Goal: Information Seeking & Learning: Compare options

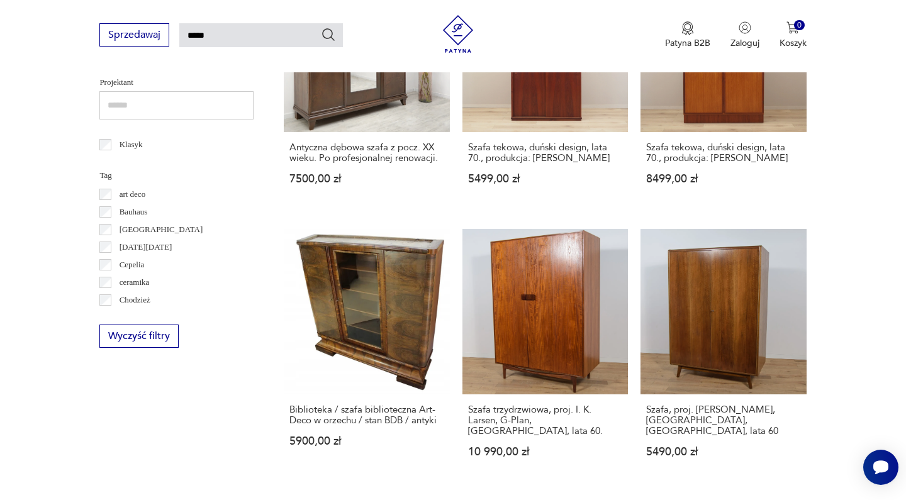
scroll to position [577, 0]
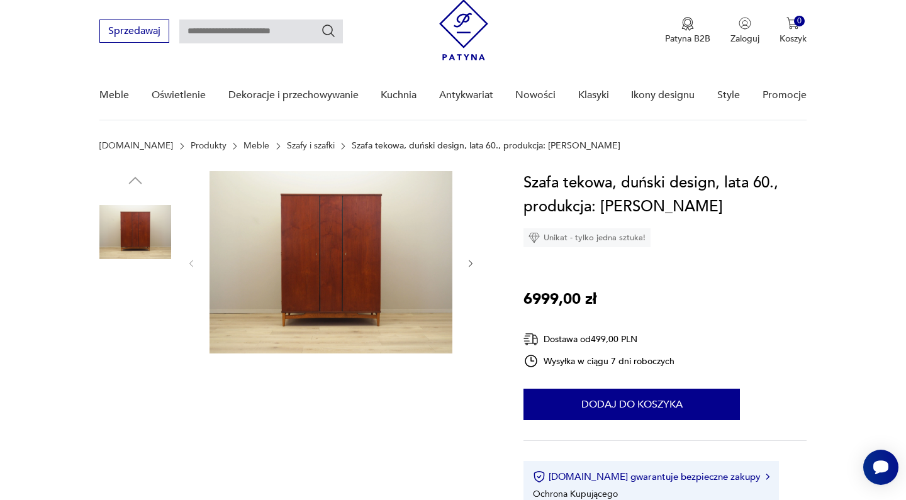
scroll to position [36, 0]
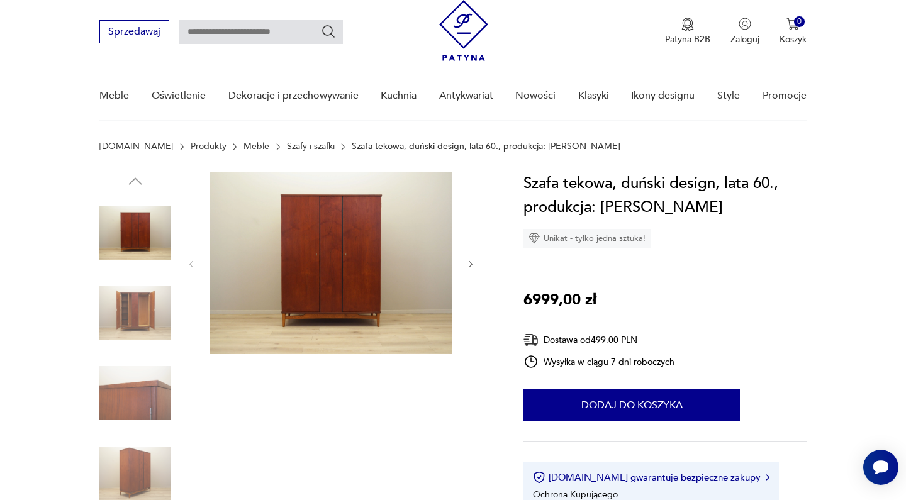
click at [343, 228] on img at bounding box center [330, 263] width 243 height 182
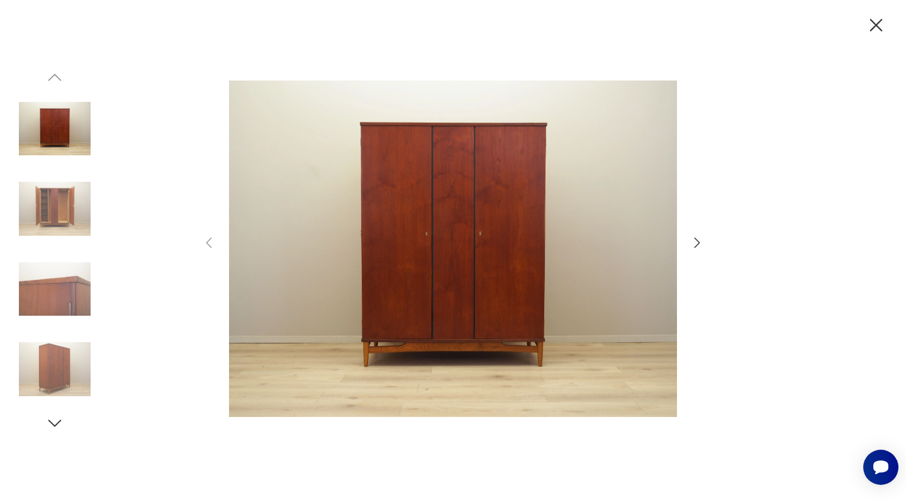
click at [695, 243] on icon "button" at bounding box center [696, 242] width 15 height 15
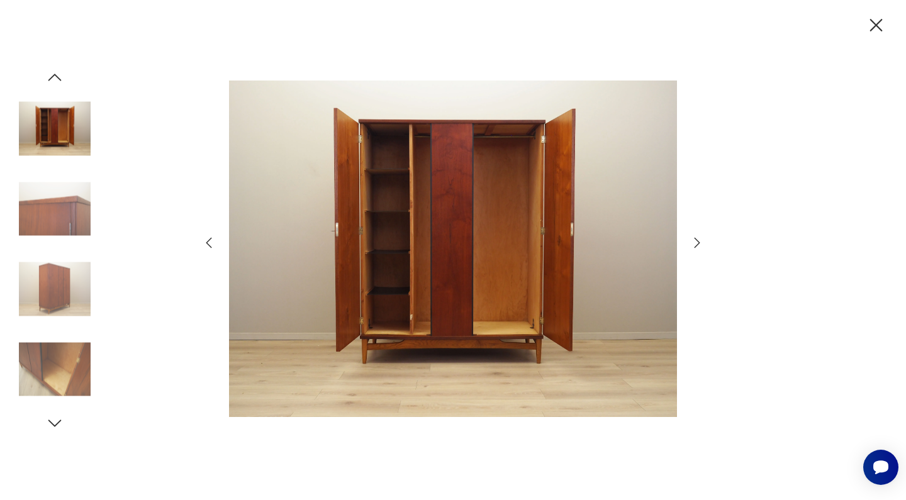
click at [695, 243] on icon "button" at bounding box center [696, 242] width 15 height 15
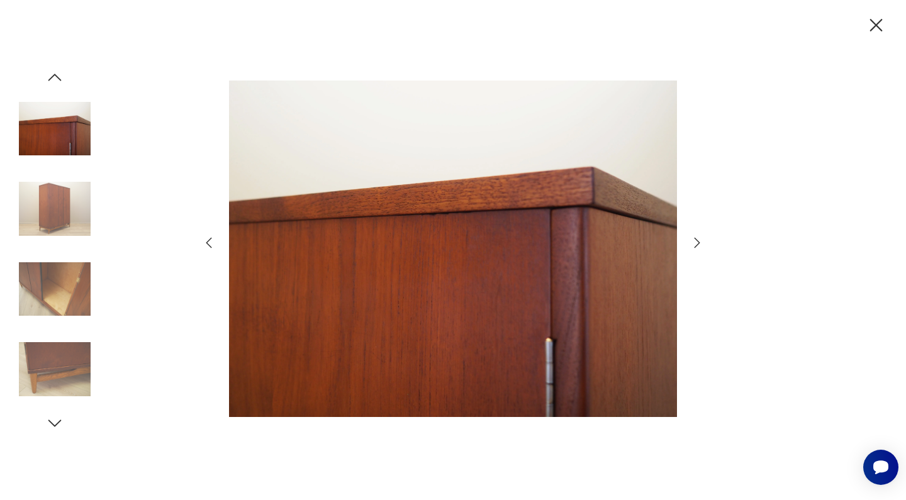
click at [874, 28] on icon "button" at bounding box center [876, 25] width 13 height 13
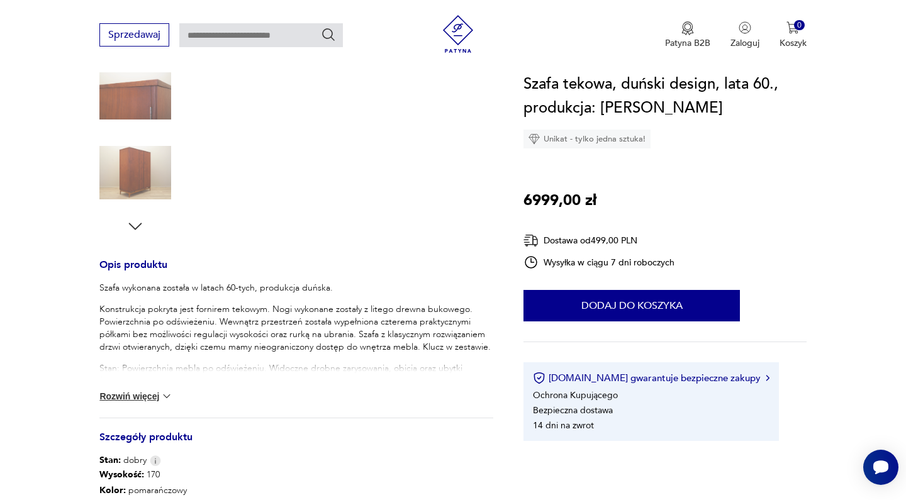
scroll to position [489, 0]
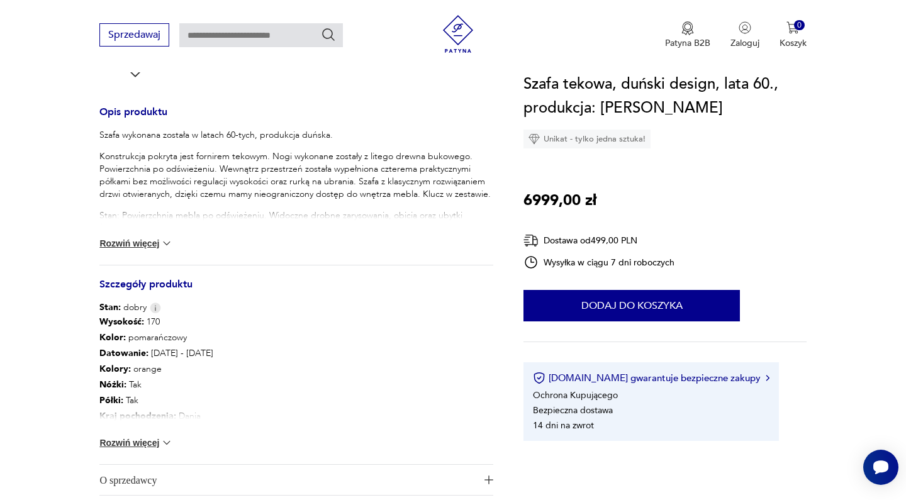
click at [143, 444] on button "Rozwiń więcej" at bounding box center [135, 443] width 73 height 13
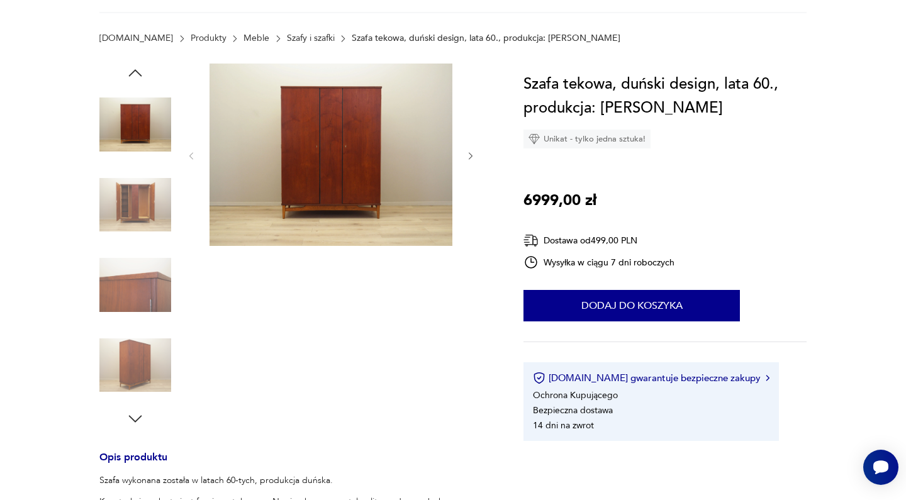
scroll to position [49, 0]
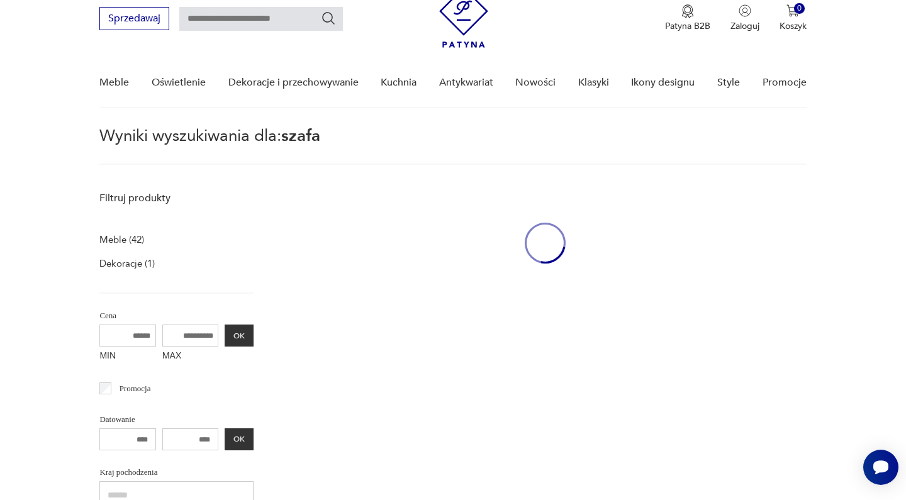
type input "*****"
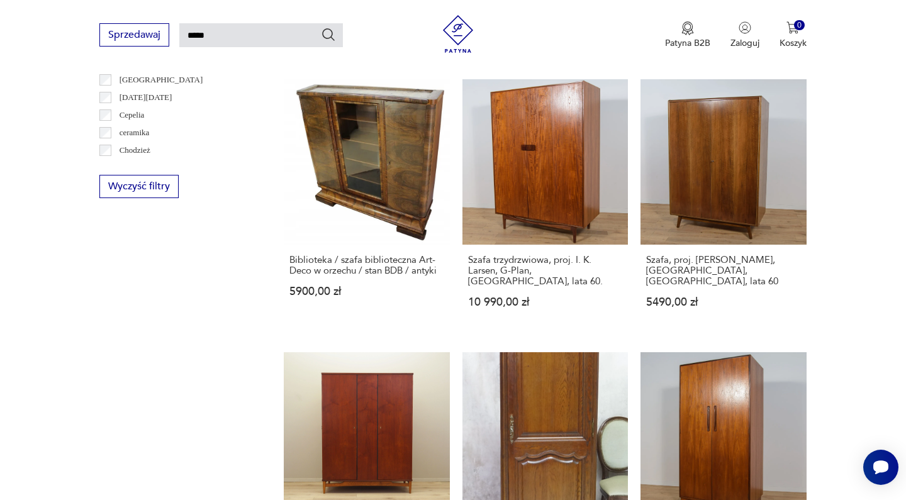
scroll to position [666, 0]
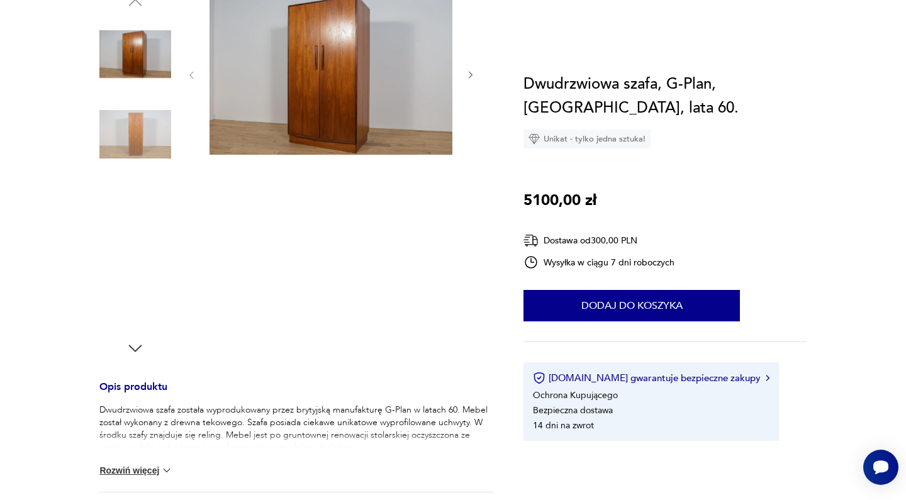
scroll to position [316, 0]
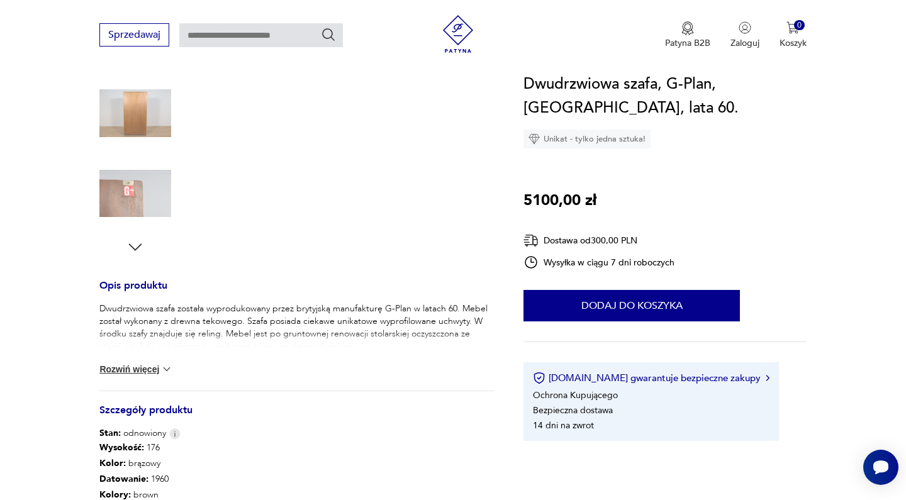
click at [153, 364] on button "Rozwiń więcej" at bounding box center [135, 369] width 73 height 13
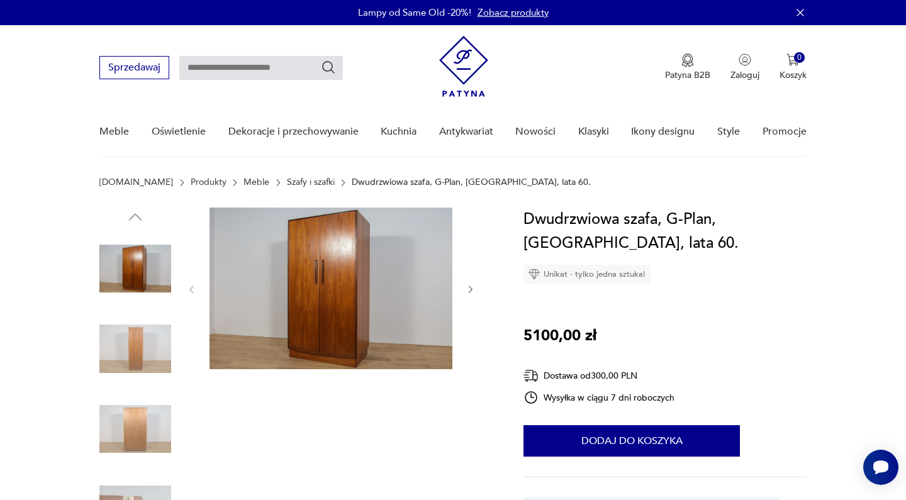
scroll to position [0, 0]
click at [328, 271] on img at bounding box center [330, 289] width 243 height 162
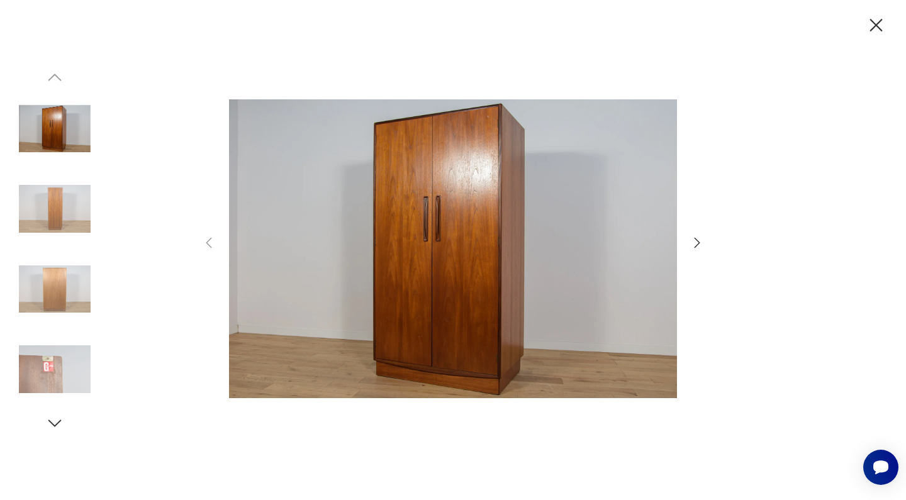
click at [701, 245] on icon "button" at bounding box center [696, 242] width 15 height 15
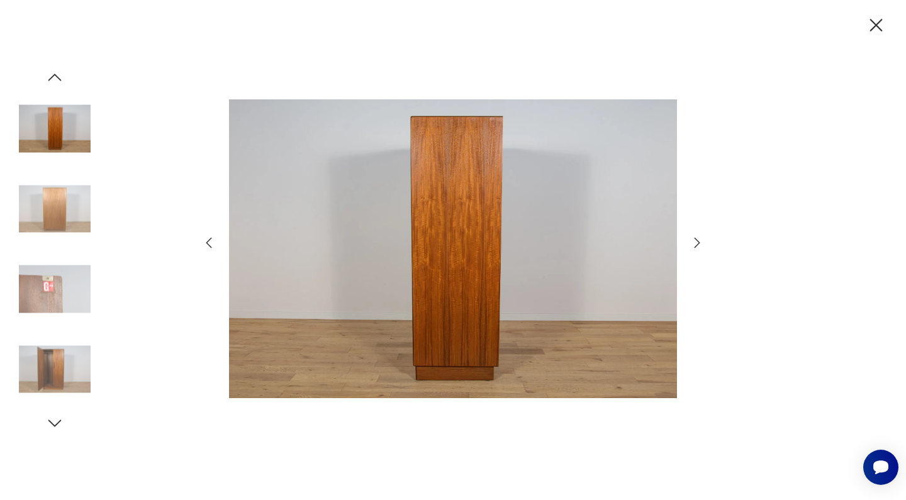
click at [701, 245] on icon "button" at bounding box center [696, 242] width 15 height 15
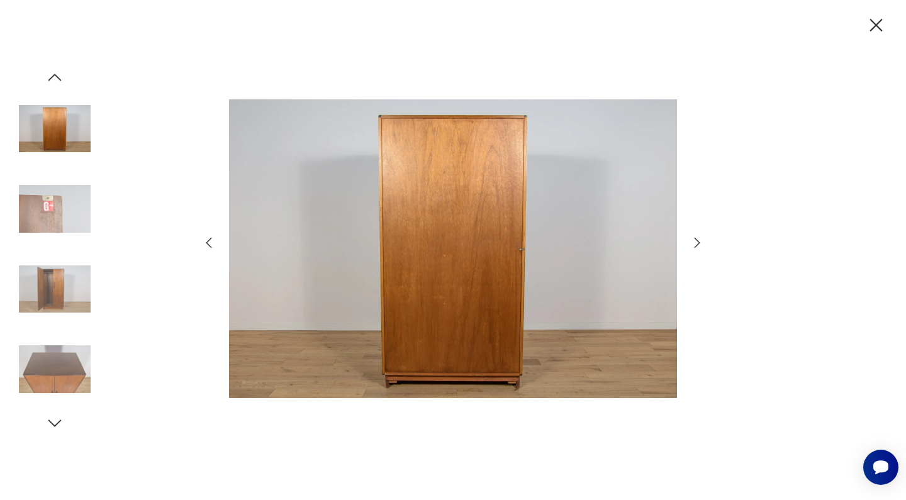
click at [701, 245] on icon "button" at bounding box center [696, 242] width 15 height 15
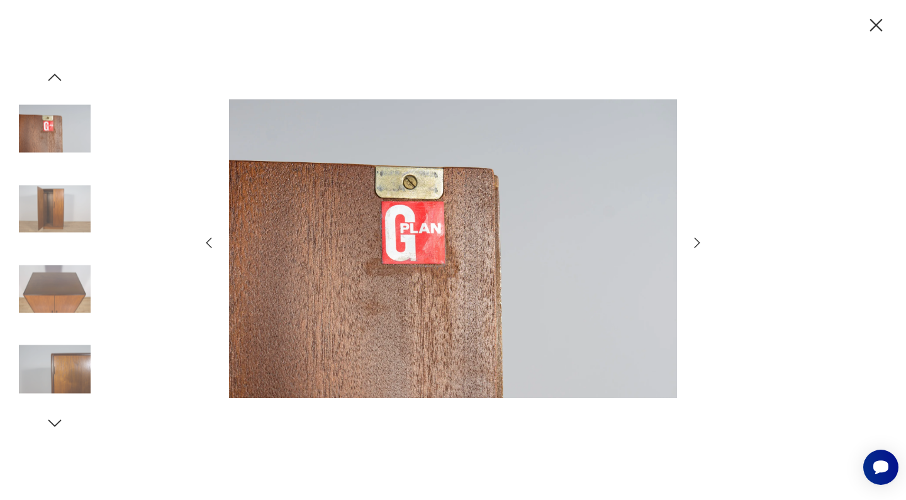
click at [876, 20] on icon "button" at bounding box center [876, 25] width 22 height 22
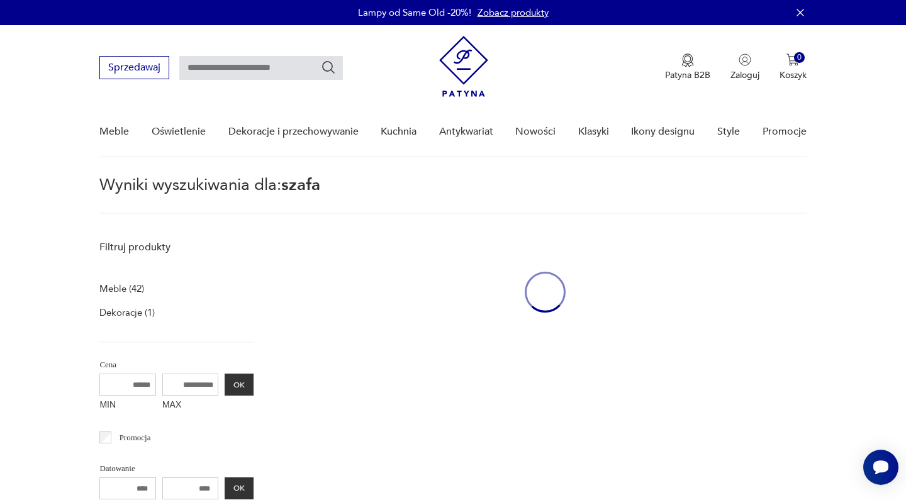
type input "*****"
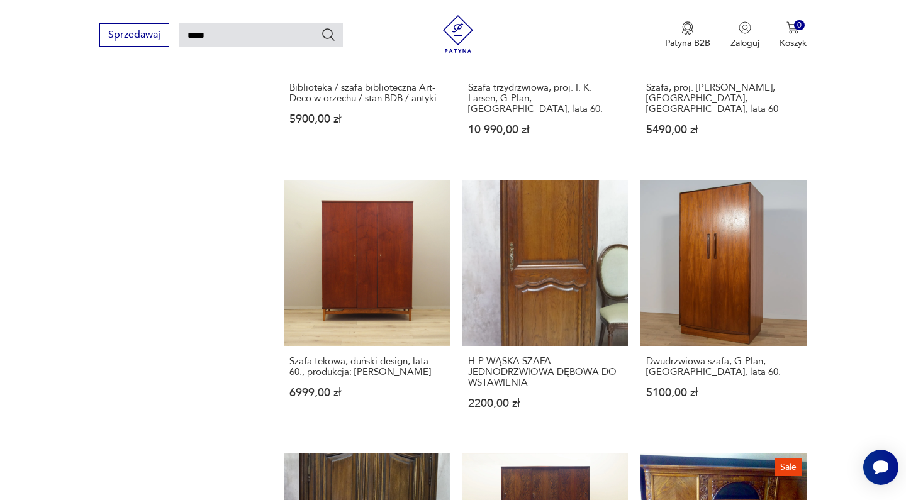
scroll to position [891, 0]
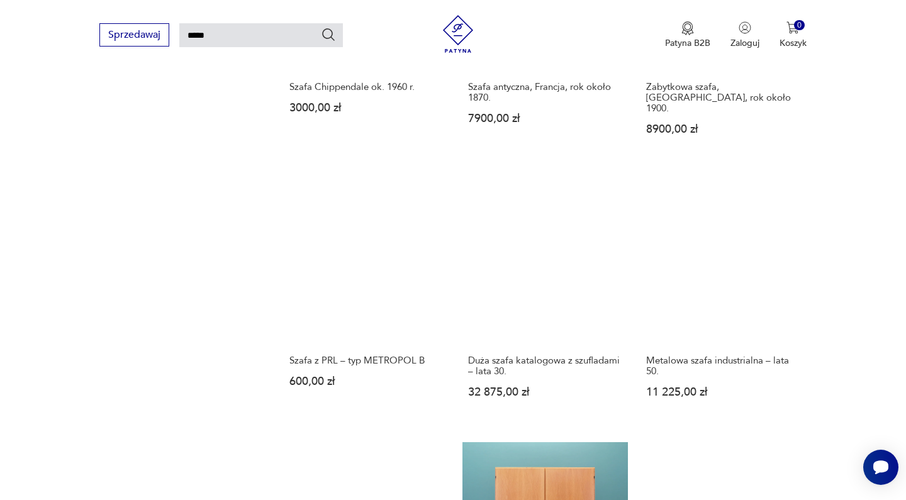
scroll to position [847, 0]
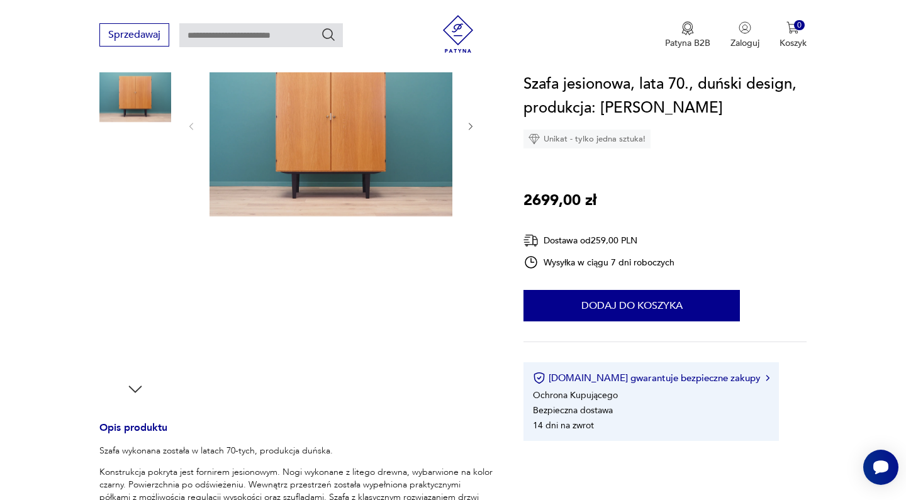
scroll to position [153, 0]
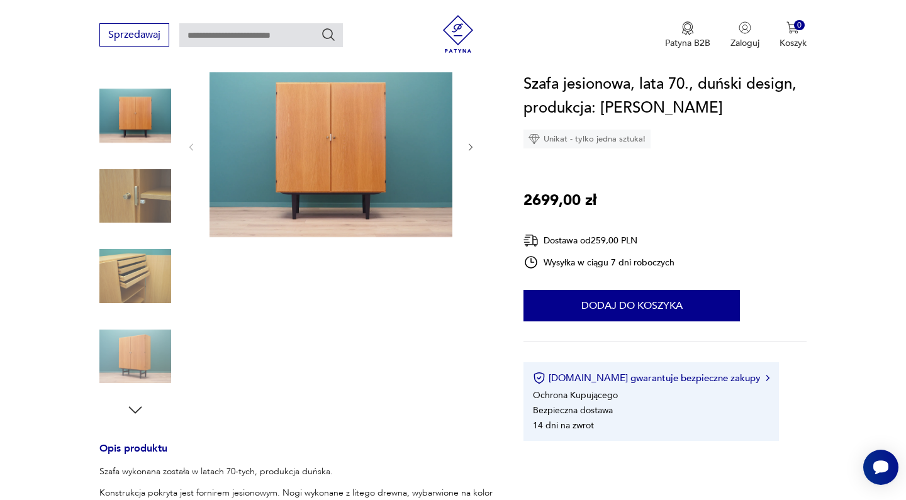
click at [135, 274] on img at bounding box center [135, 276] width 72 height 72
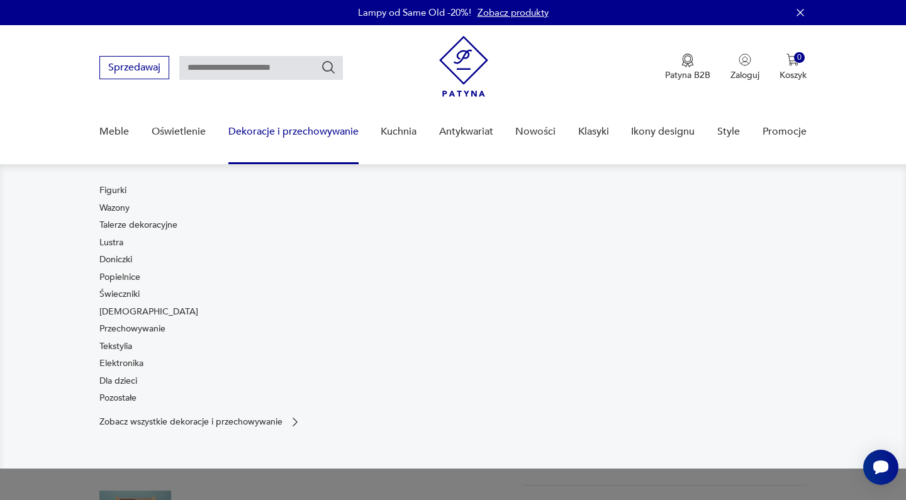
scroll to position [0, 0]
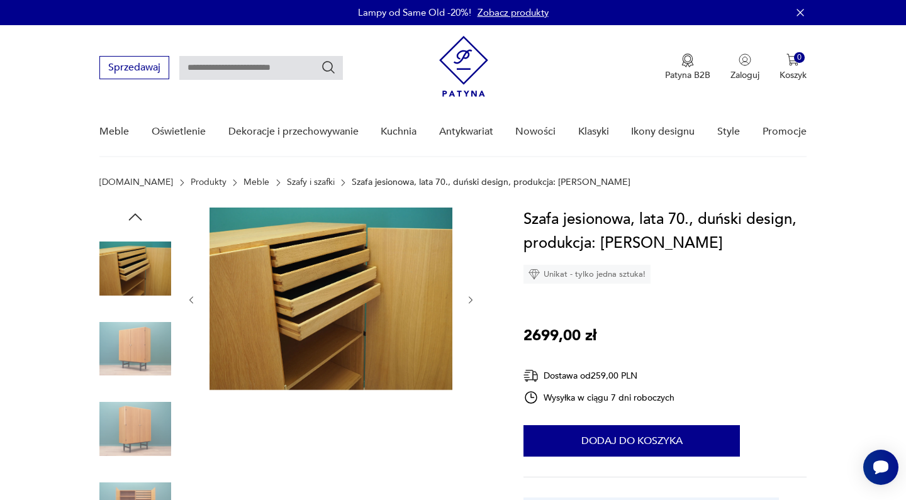
type input "*****"
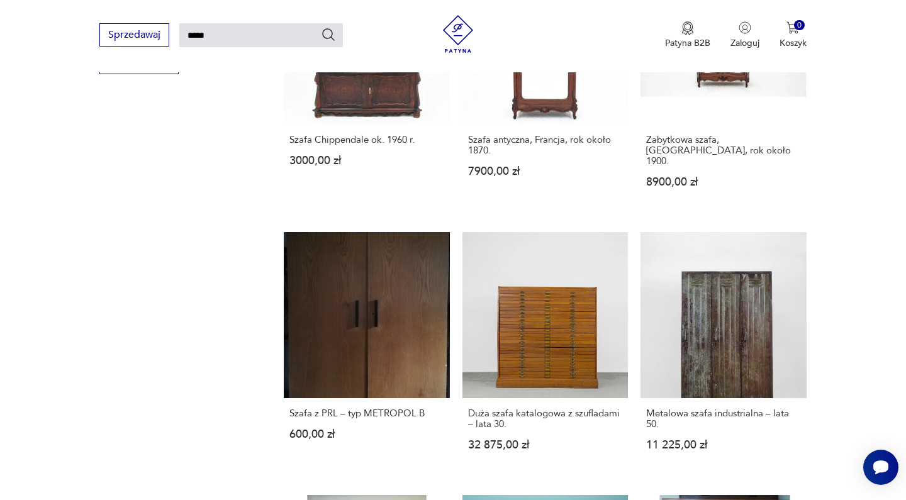
scroll to position [858, 0]
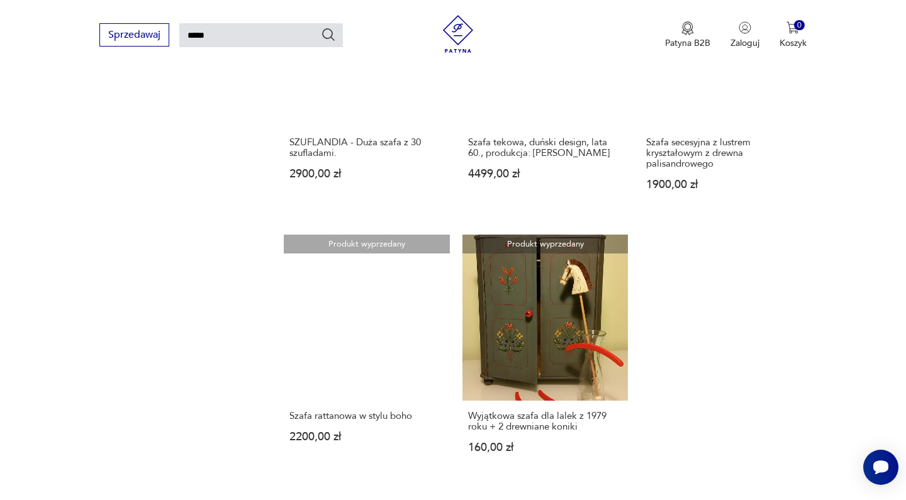
scroll to position [949, 0]
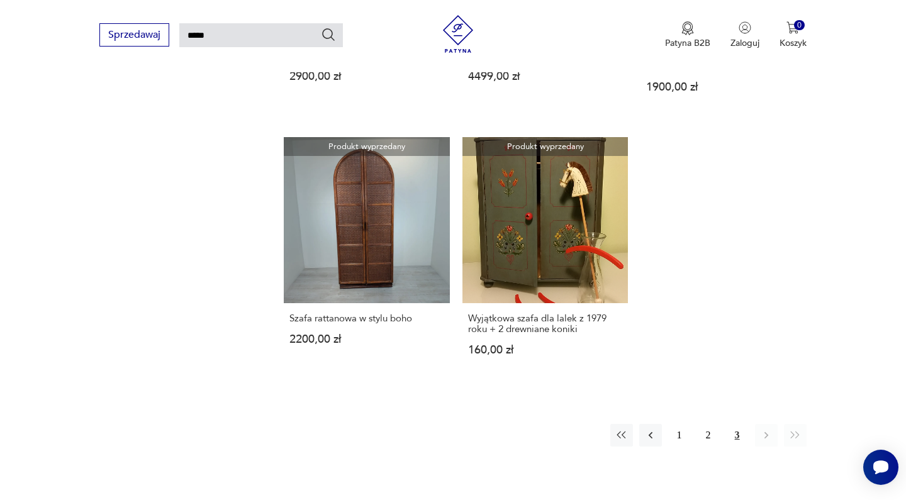
click at [672, 70] on div "Sprzedawaj ***** Patyna B2B Zaloguj 0 Koszyk Twój koszyk ( 0 ) Brak produktów w…" at bounding box center [453, 36] width 906 height 72
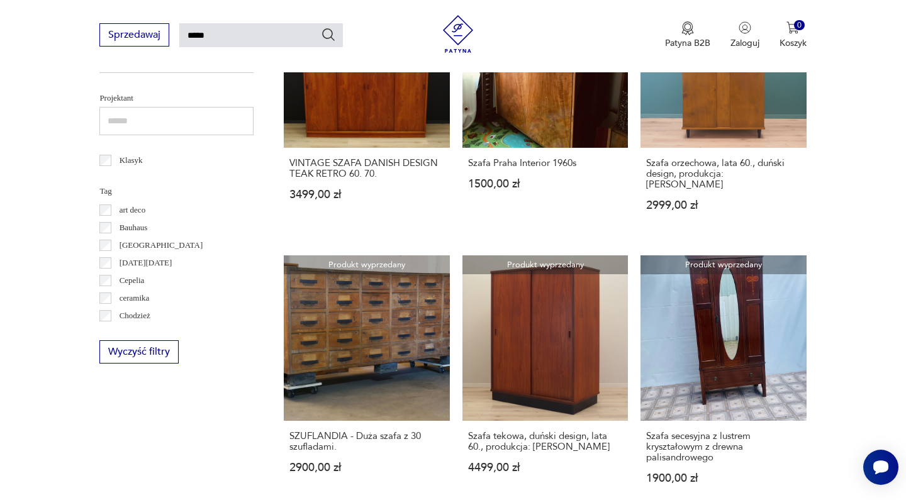
scroll to position [739, 0]
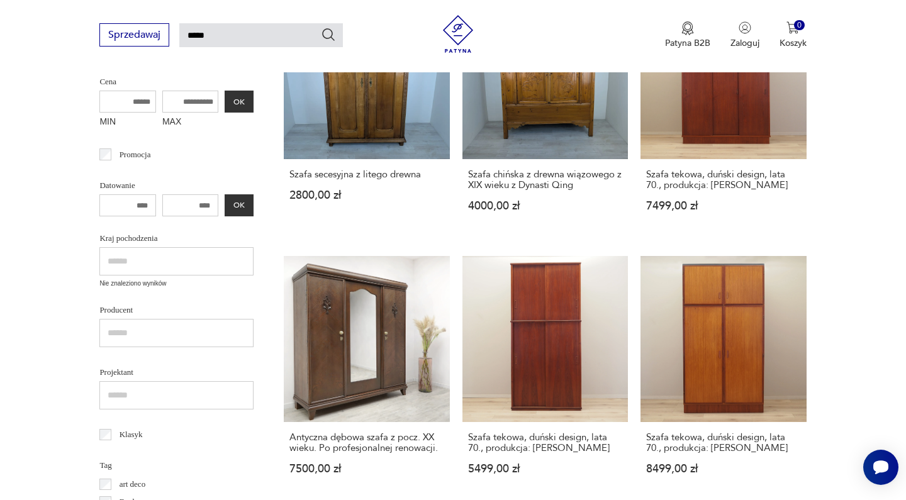
scroll to position [284, 0]
click at [640, 324] on link "Szafa tekowa, duński design, lata 70., produkcja: [PERSON_NAME] 8499,00 zł" at bounding box center [722, 376] width 165 height 242
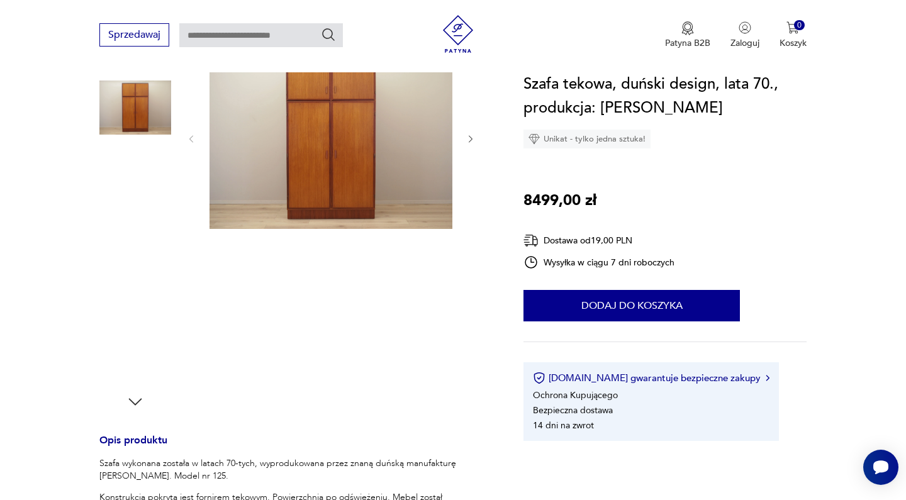
click at [356, 168] on img at bounding box center [330, 138] width 243 height 182
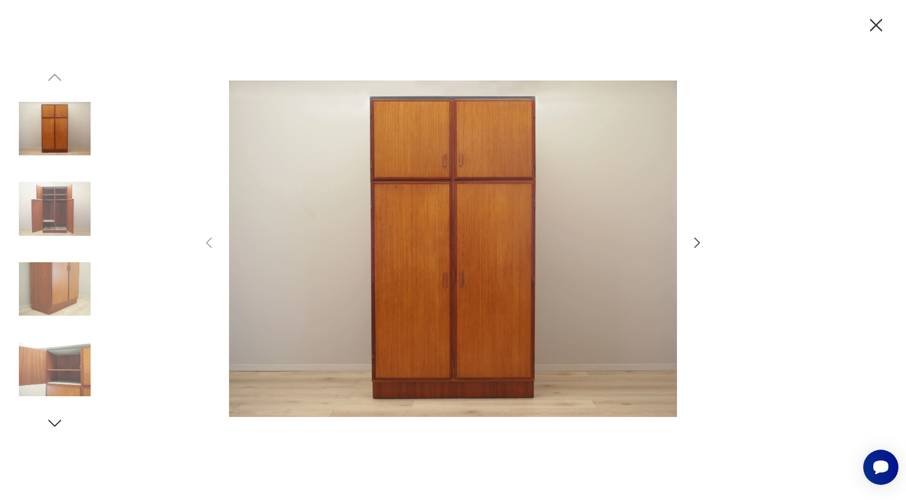
click at [701, 240] on icon "button" at bounding box center [696, 242] width 15 height 15
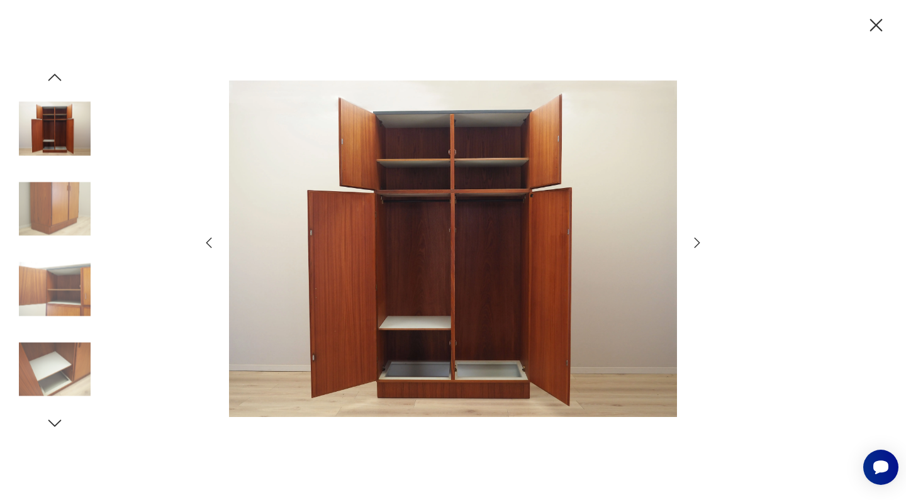
click at [702, 240] on icon "button" at bounding box center [696, 242] width 15 height 15
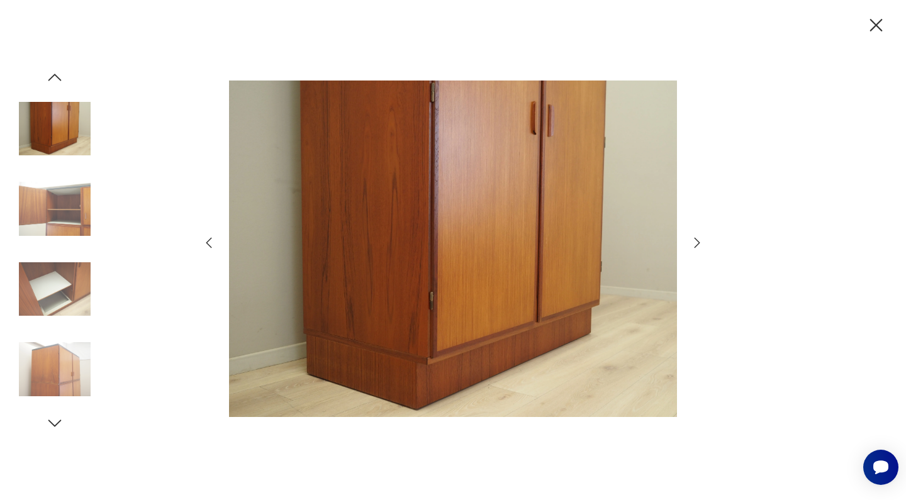
click at [702, 240] on icon "button" at bounding box center [696, 242] width 15 height 15
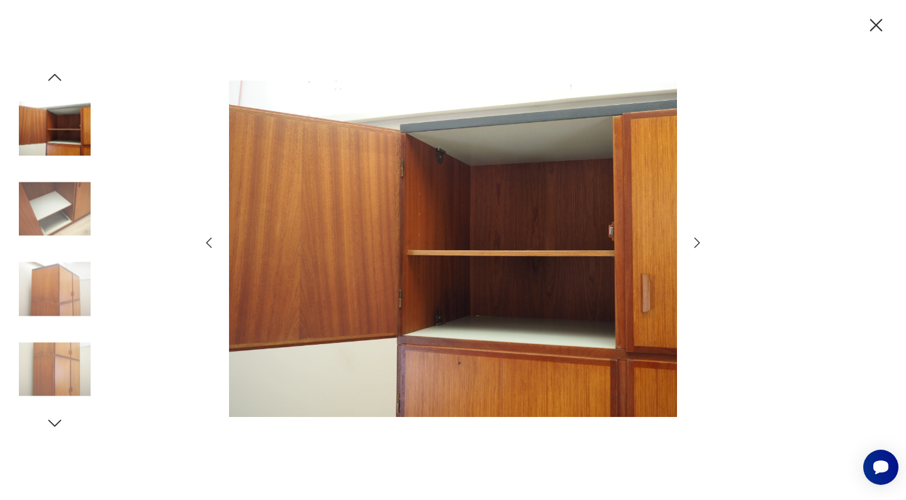
click at [702, 241] on icon "button" at bounding box center [696, 242] width 15 height 15
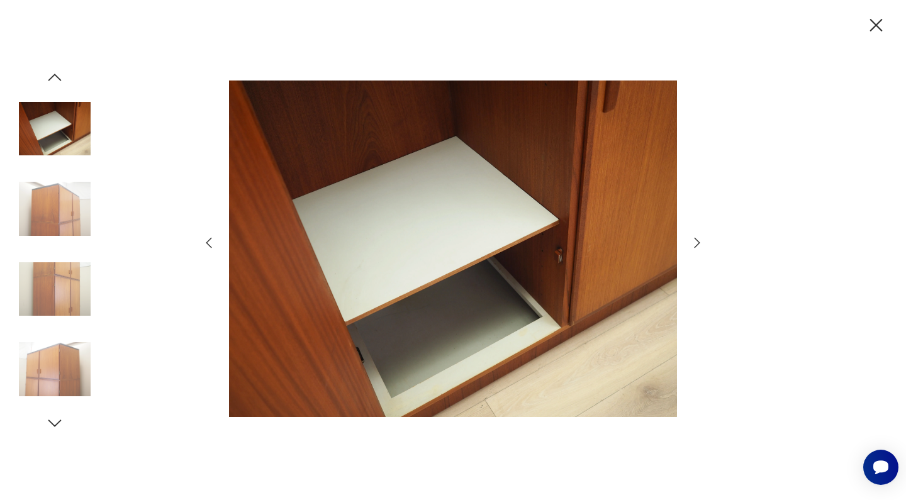
click at [879, 23] on icon "button" at bounding box center [876, 25] width 13 height 13
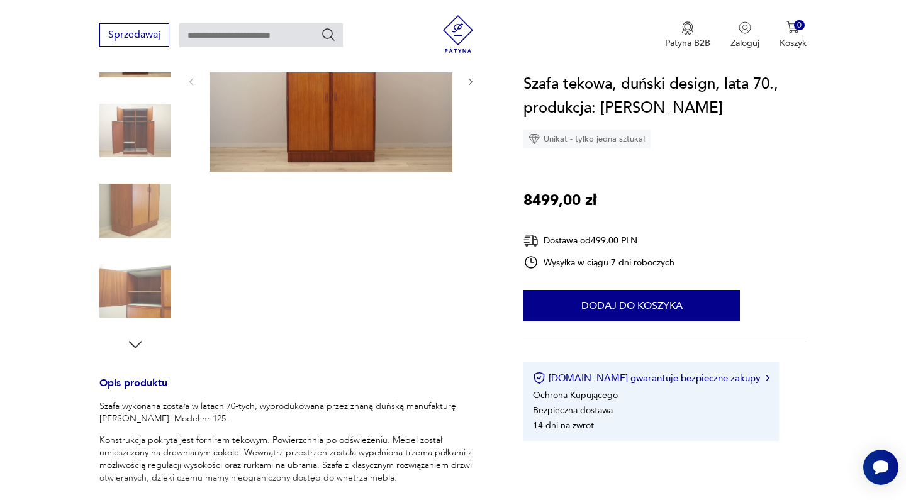
scroll to position [425, 0]
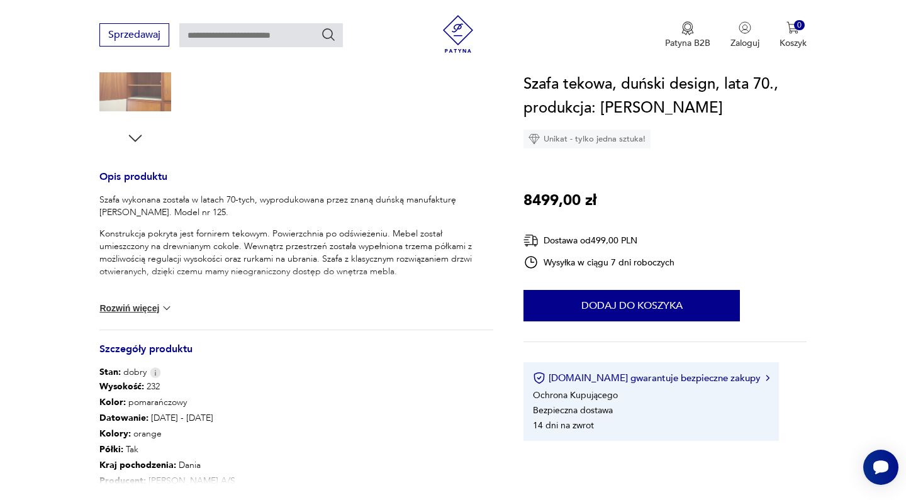
type input "*****"
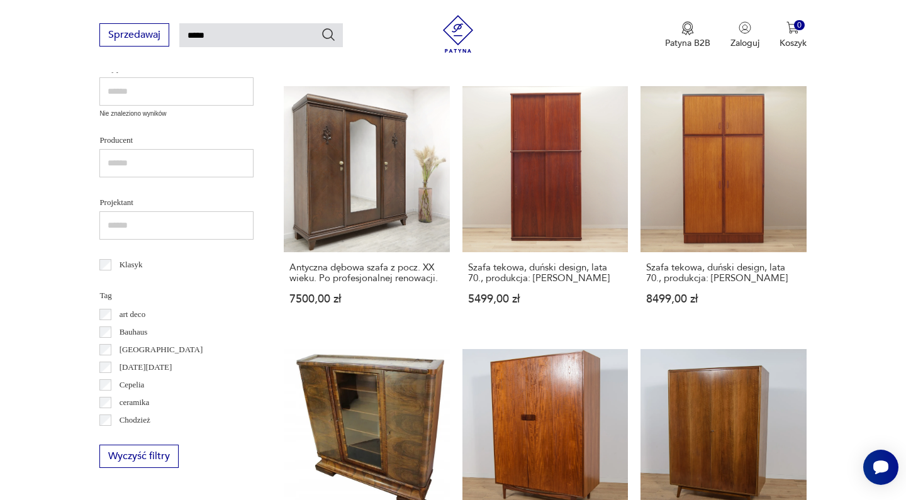
scroll to position [491, 0]
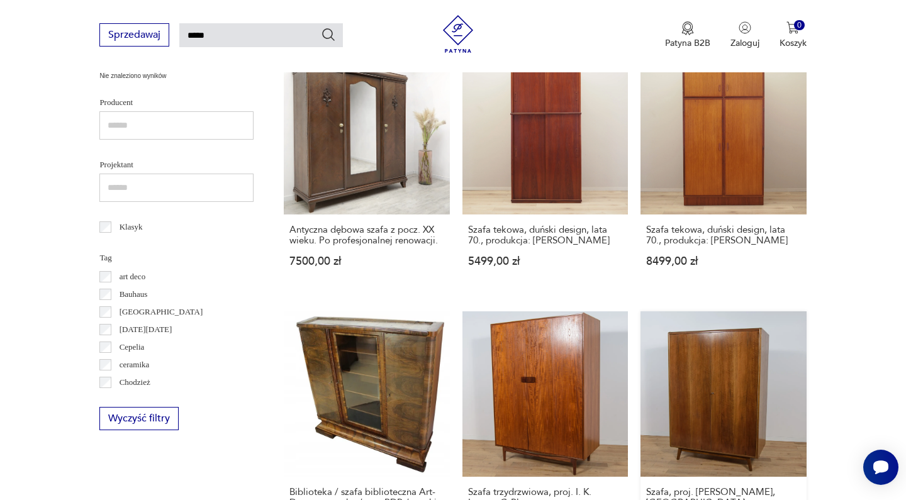
click at [640, 360] on link "Szafa, proj. [PERSON_NAME], [GEOGRAPHIC_DATA], Czechosłowacja, lata 60 5490,00 …" at bounding box center [722, 437] width 165 height 253
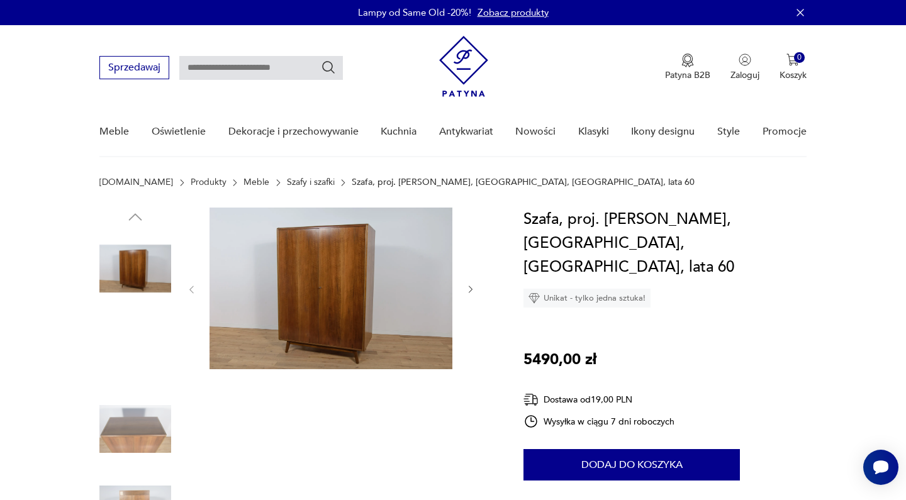
click at [370, 284] on img at bounding box center [330, 289] width 243 height 162
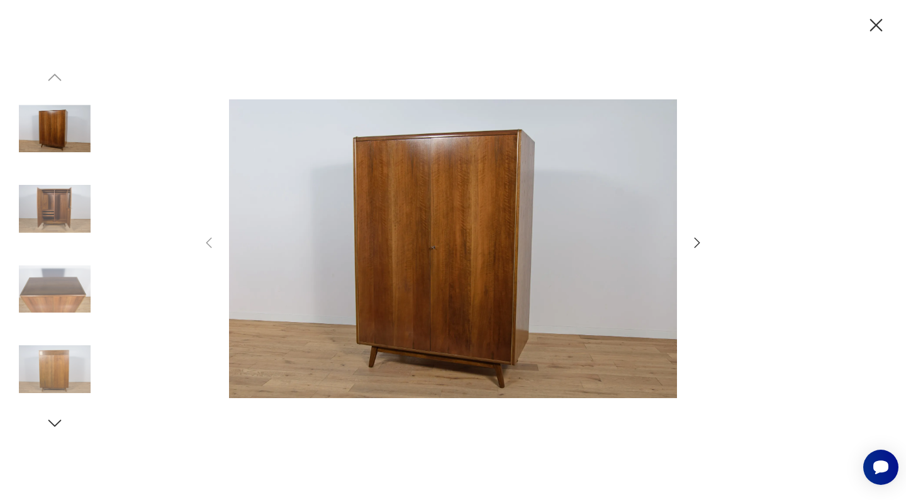
click at [701, 245] on icon "button" at bounding box center [696, 242] width 15 height 15
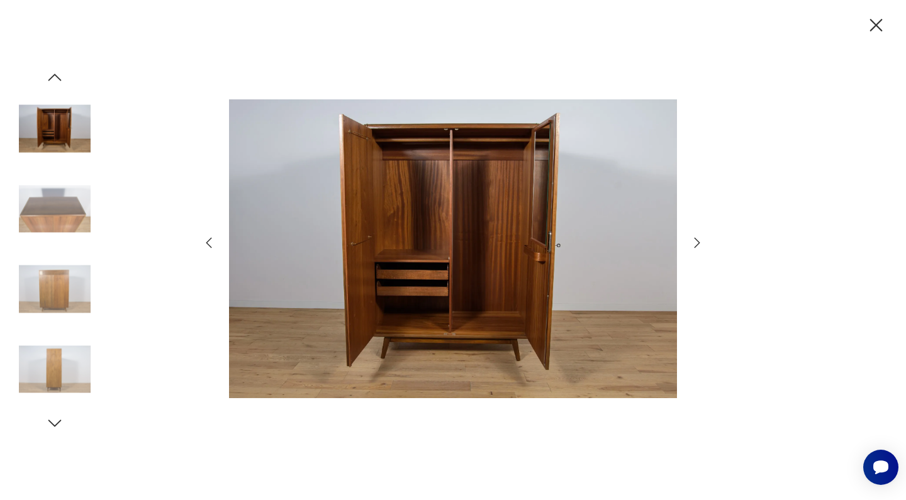
click at [701, 245] on icon "button" at bounding box center [696, 242] width 15 height 15
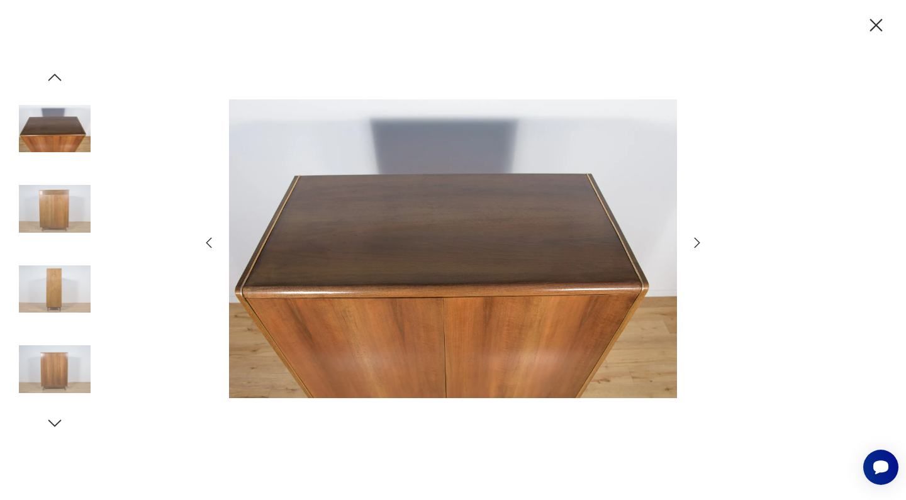
click at [701, 245] on icon "button" at bounding box center [696, 242] width 15 height 15
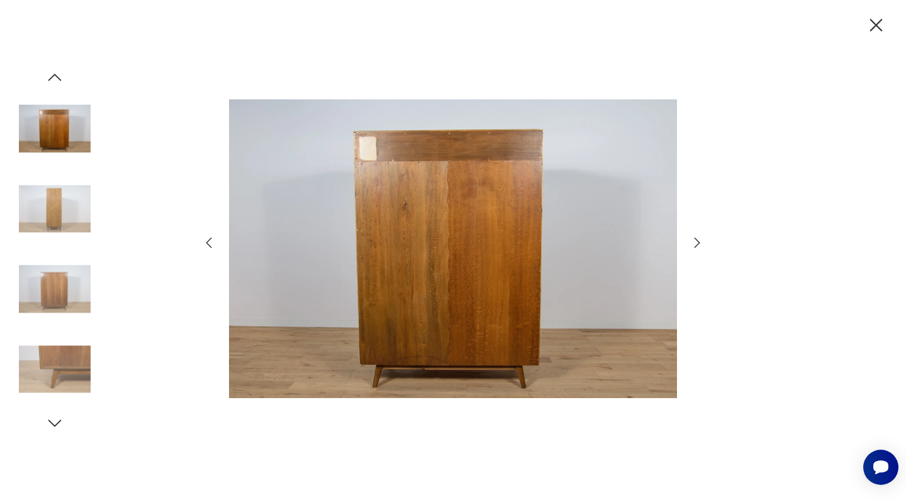
click at [701, 245] on icon "button" at bounding box center [696, 242] width 15 height 15
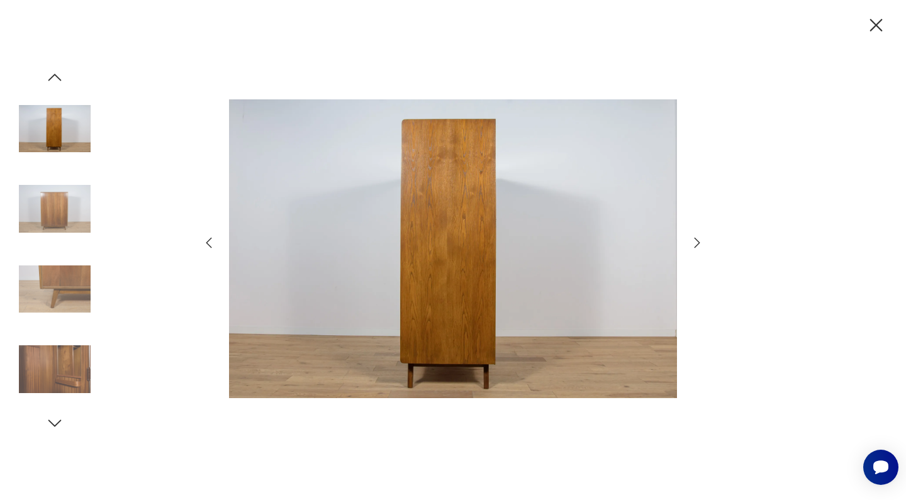
click at [701, 245] on icon "button" at bounding box center [696, 242] width 15 height 15
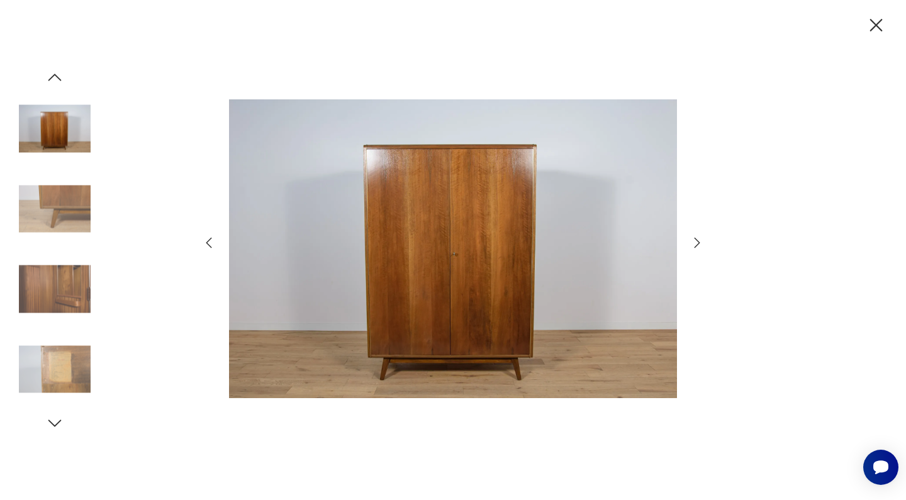
click at [869, 27] on icon "button" at bounding box center [876, 25] width 22 height 22
